Goal: Task Accomplishment & Management: Manage account settings

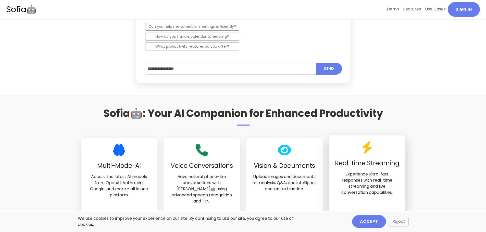
scroll to position [331, 0]
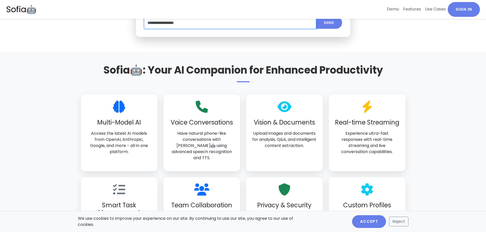
click at [223, 24] on input "text" at bounding box center [230, 23] width 172 height 12
type input "***"
click at [316, 17] on button "Send" at bounding box center [329, 23] width 26 height 12
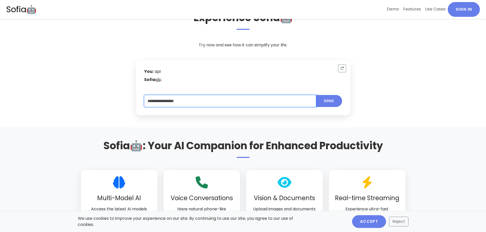
scroll to position [235, 0]
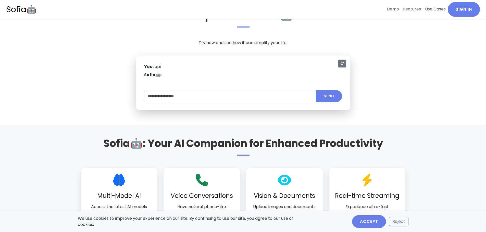
click at [344, 66] on button "Reset" at bounding box center [342, 64] width 8 height 8
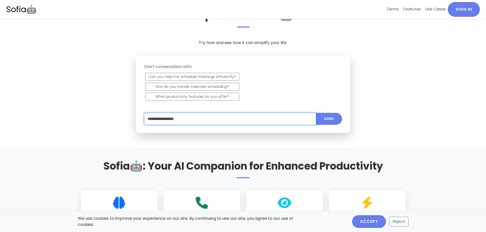
click at [214, 118] on input "text" at bounding box center [230, 119] width 172 height 12
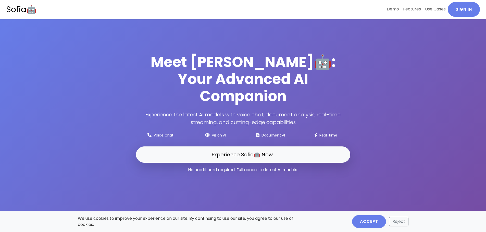
scroll to position [0, 0]
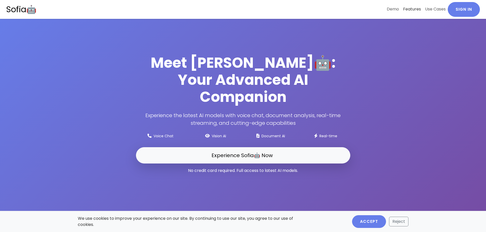
click at [415, 10] on link "Features" at bounding box center [412, 9] width 22 height 14
click at [276, 134] on small "Document AI" at bounding box center [272, 136] width 23 height 5
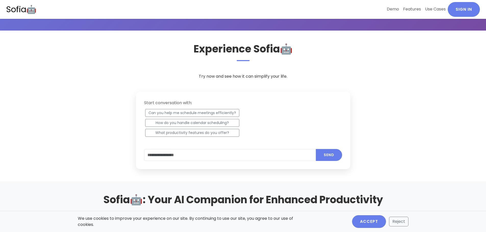
scroll to position [229, 0]
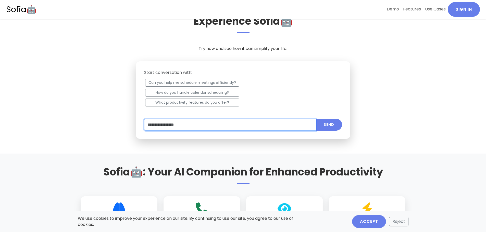
click at [201, 126] on input "text" at bounding box center [230, 125] width 172 height 12
type input "**********"
click at [316, 119] on button "Send" at bounding box center [329, 125] width 26 height 12
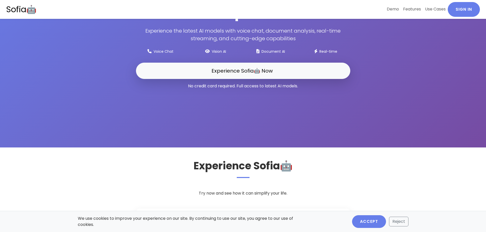
scroll to position [204, 0]
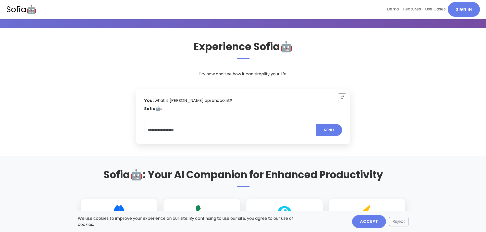
click at [16, 7] on link "Sofia🤖" at bounding box center [21, 9] width 30 height 15
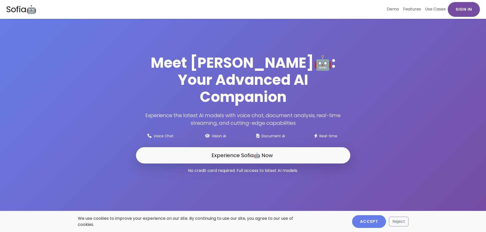
click at [463, 10] on link "Sign In" at bounding box center [463, 9] width 32 height 15
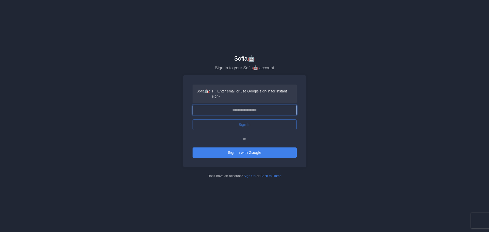
click at [249, 107] on input "email" at bounding box center [245, 110] width 104 height 10
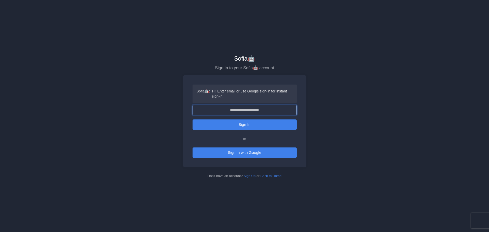
type input "**********"
click at [240, 124] on button "Sign In" at bounding box center [245, 125] width 104 height 10
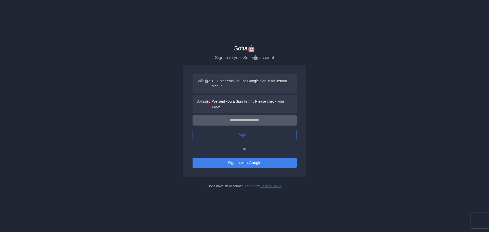
click at [280, 186] on link "Back to Home" at bounding box center [271, 186] width 21 height 4
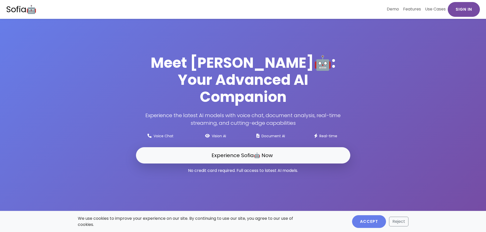
click at [469, 10] on link "Sign In" at bounding box center [463, 9] width 32 height 15
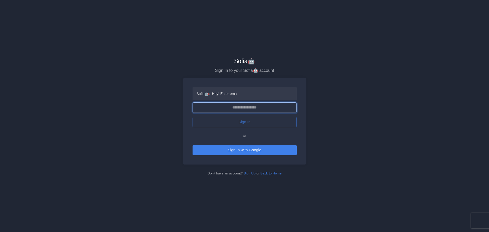
click at [254, 109] on input "email" at bounding box center [245, 107] width 104 height 10
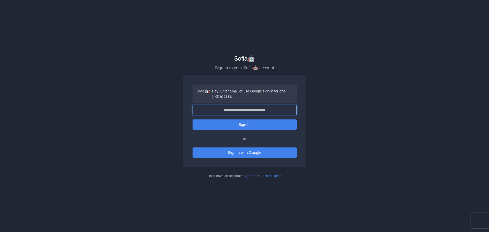
type input "**********"
click at [246, 124] on button "Sign In" at bounding box center [245, 125] width 104 height 10
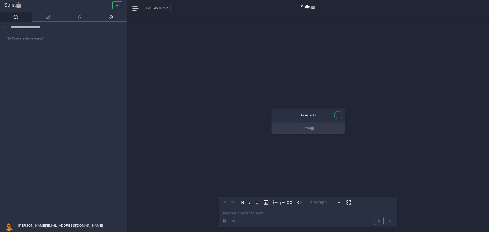
click at [397, 28] on div "Assistants Sofia🤖 Paragraph ********* ***** ********* ********* ********* *****…" at bounding box center [308, 124] width 178 height 216
click at [48, 19] on icon at bounding box center [48, 17] width 4 height 5
click at [78, 18] on icon at bounding box center [79, 17] width 5 height 5
click at [108, 17] on link at bounding box center [111, 17] width 32 height 10
click at [14, 15] on icon at bounding box center [15, 17] width 5 height 5
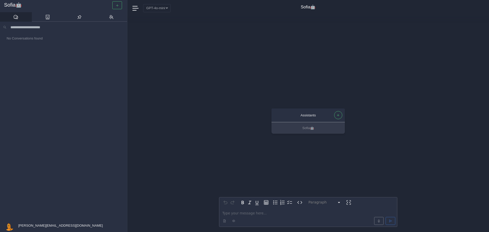
click at [275, 215] on p "editable markdown" at bounding box center [309, 213] width 172 height 5
click at [136, 9] on span at bounding box center [136, 8] width 7 height 7
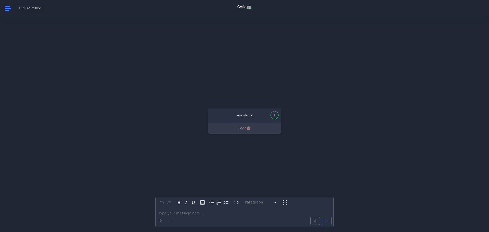
click at [5, 8] on icon at bounding box center [8, 8] width 6 height 1
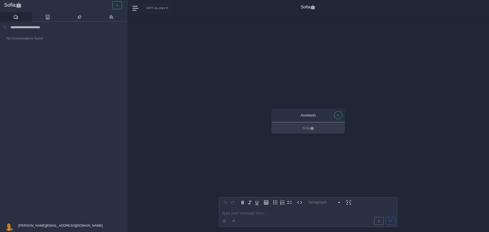
click at [42, 225] on span "yossi.mizrachi@mobileye.com" at bounding box center [60, 226] width 86 height 4
click at [23, 171] on span "Account" at bounding box center [22, 170] width 12 height 5
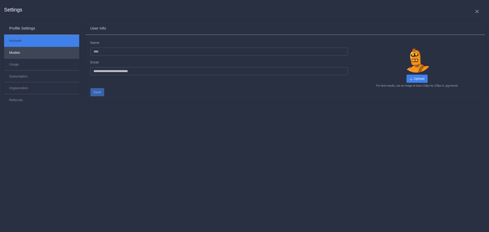
click at [11, 50] on button "Models" at bounding box center [41, 53] width 75 height 12
select select "******"
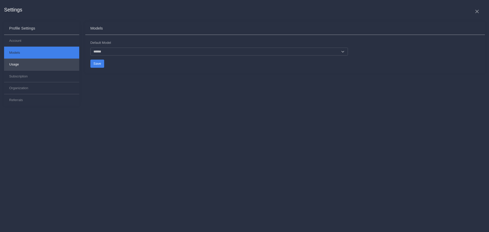
click at [14, 64] on button "Usage" at bounding box center [41, 65] width 75 height 12
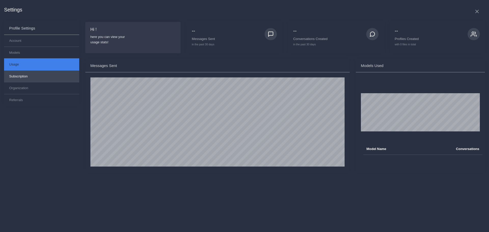
click at [17, 76] on button "Subscription" at bounding box center [41, 77] width 75 height 12
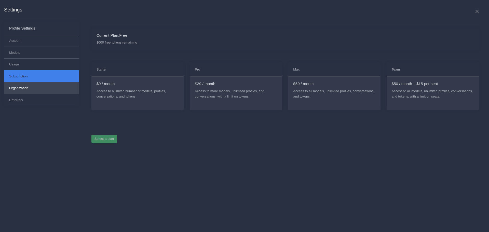
click at [18, 89] on button "Organization" at bounding box center [41, 88] width 75 height 12
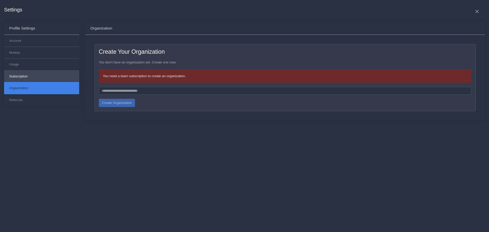
click at [40, 72] on button "Subscription" at bounding box center [41, 77] width 75 height 12
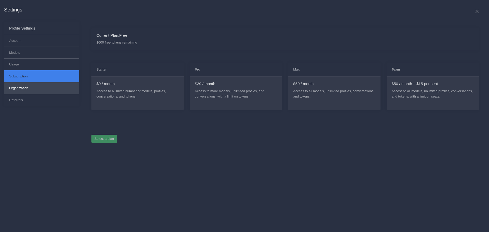
click at [21, 86] on button "Organization" at bounding box center [41, 88] width 75 height 12
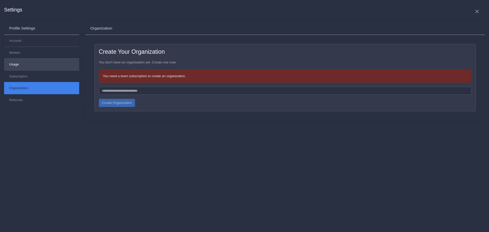
click at [18, 64] on button "Usage" at bounding box center [41, 65] width 75 height 12
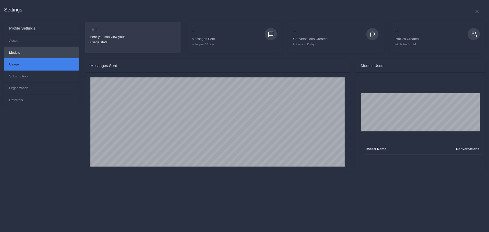
click at [25, 53] on button "Models" at bounding box center [41, 53] width 75 height 12
select select "******"
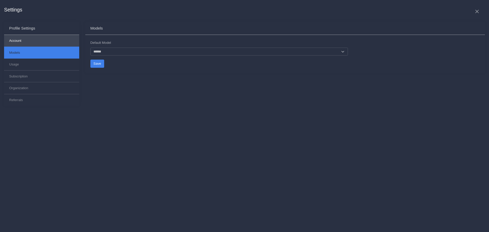
click at [29, 41] on button "Account" at bounding box center [41, 41] width 75 height 12
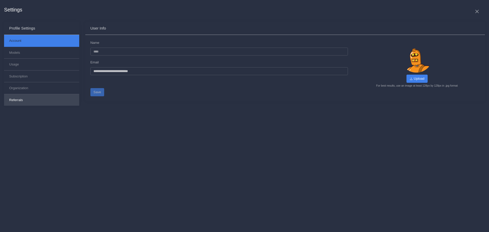
click at [36, 101] on button "Referrals" at bounding box center [41, 99] width 75 height 11
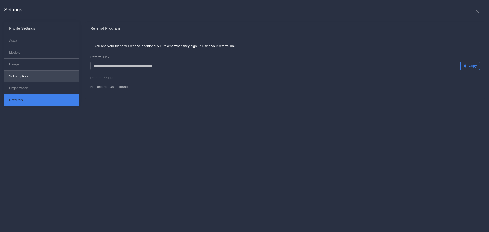
click at [36, 80] on button "Subscription" at bounding box center [41, 77] width 75 height 12
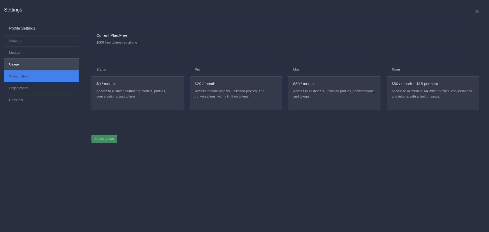
click at [34, 67] on button "Usage" at bounding box center [41, 65] width 75 height 12
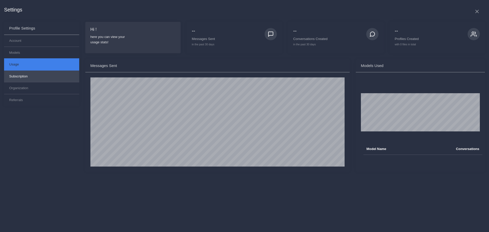
click at [31, 75] on button "Subscription" at bounding box center [41, 77] width 75 height 12
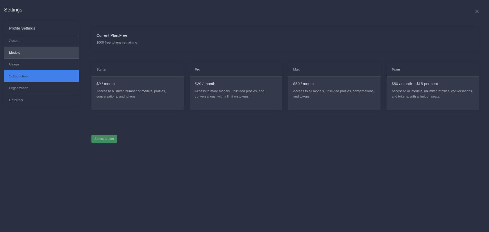
click at [35, 56] on button "Models" at bounding box center [41, 53] width 75 height 12
select select "******"
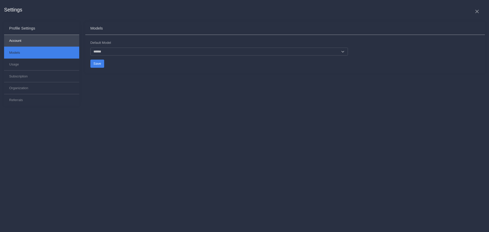
click at [40, 41] on button "Account" at bounding box center [41, 41] width 75 height 12
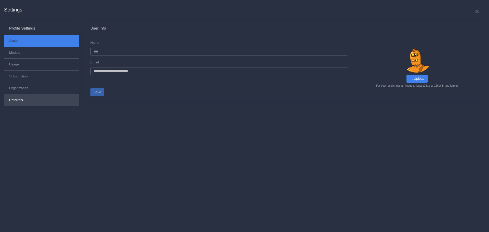
click at [40, 102] on button "Referrals" at bounding box center [41, 99] width 75 height 11
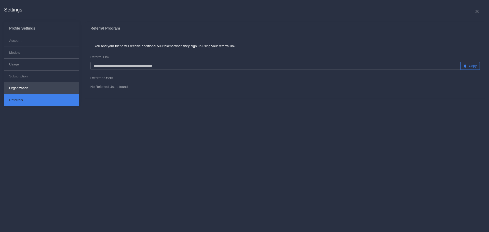
click at [38, 89] on button "Organization" at bounding box center [41, 88] width 75 height 12
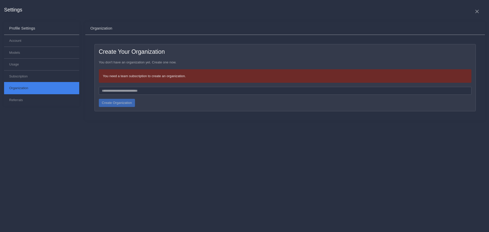
click at [478, 12] on icon at bounding box center [477, 11] width 5 height 5
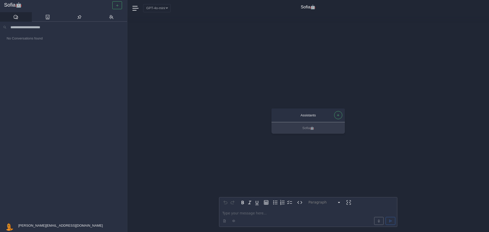
click at [47, 225] on span "yossi.mizrachi@mobileye.com" at bounding box center [60, 226] width 86 height 4
click at [22, 213] on span "Logout" at bounding box center [21, 212] width 10 height 5
